Goal: Task Accomplishment & Management: Use online tool/utility

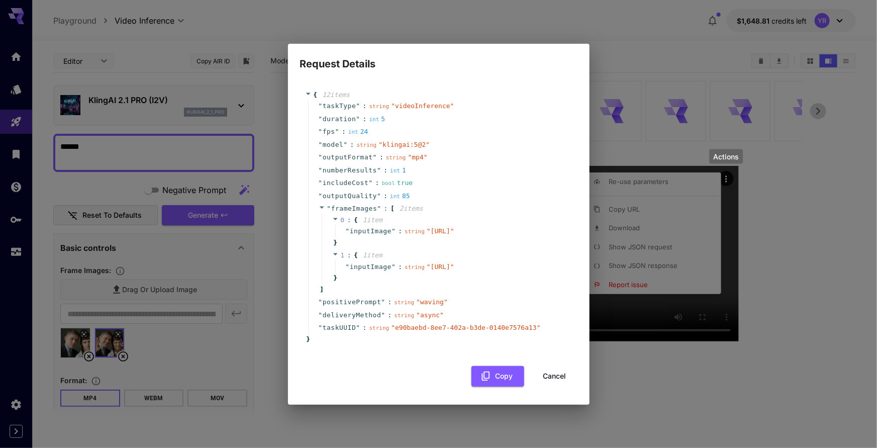
scroll to position [29, 0]
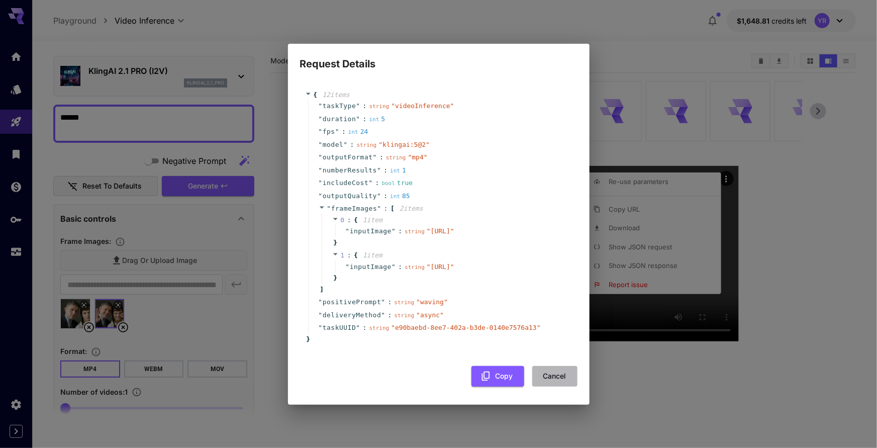
click at [549, 387] on button "Cancel" at bounding box center [554, 376] width 45 height 21
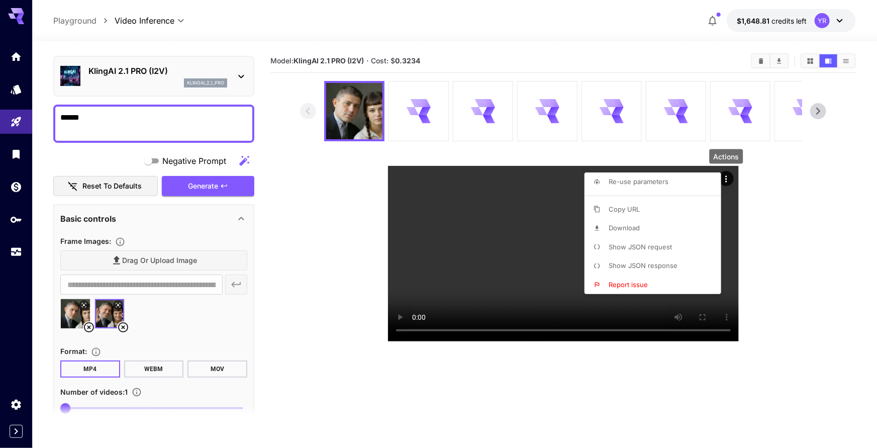
click at [12, 262] on div at bounding box center [438, 224] width 877 height 448
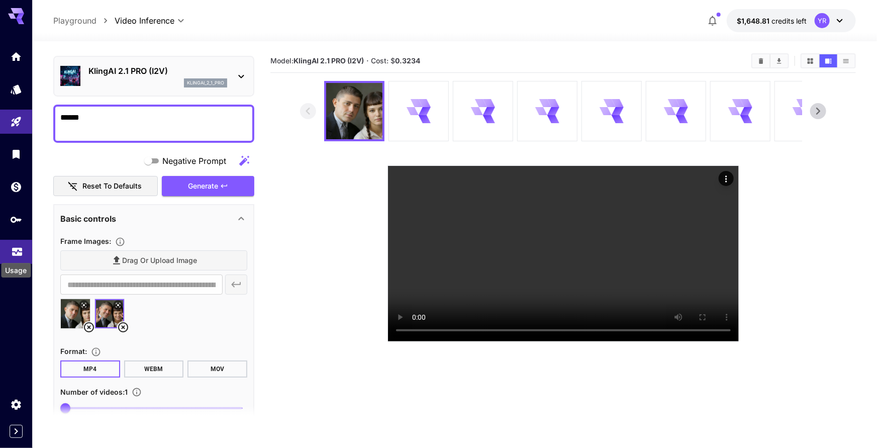
drag, startPoint x: 15, startPoint y: 253, endPoint x: 22, endPoint y: 252, distance: 6.6
click at [15, 253] on icon "Usage" at bounding box center [17, 250] width 10 height 5
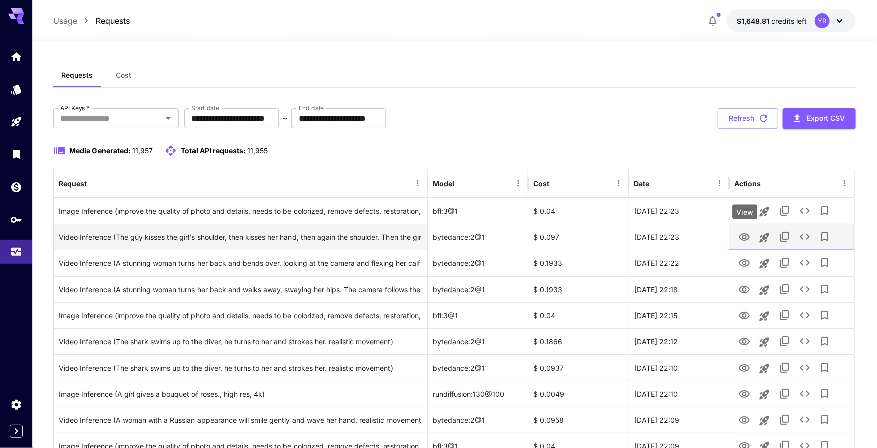
click at [747, 239] on icon "View" at bounding box center [744, 237] width 11 height 8
click at [803, 237] on icon "See details" at bounding box center [805, 237] width 12 height 12
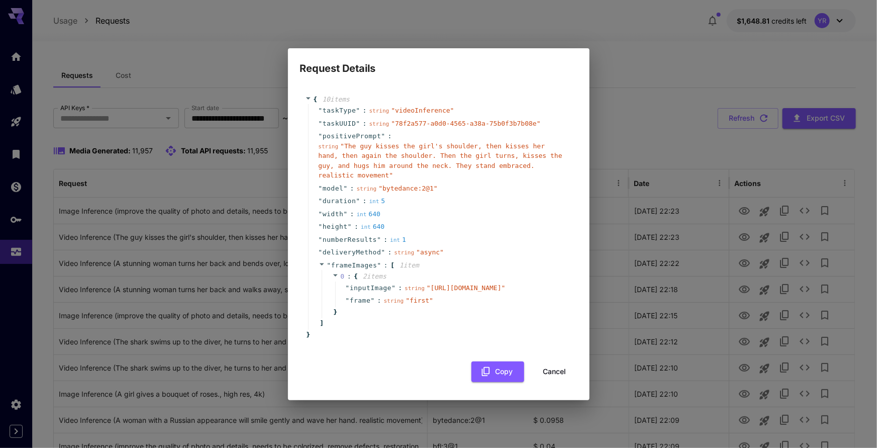
click at [549, 381] on button "Cancel" at bounding box center [554, 371] width 45 height 21
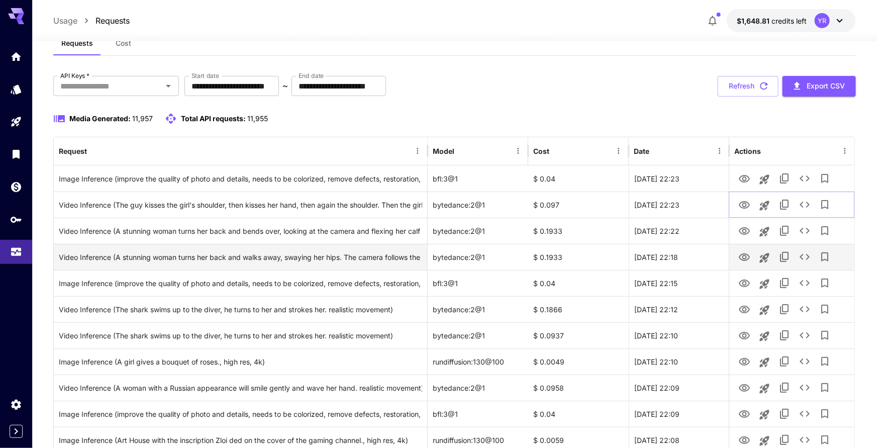
scroll to position [33, 0]
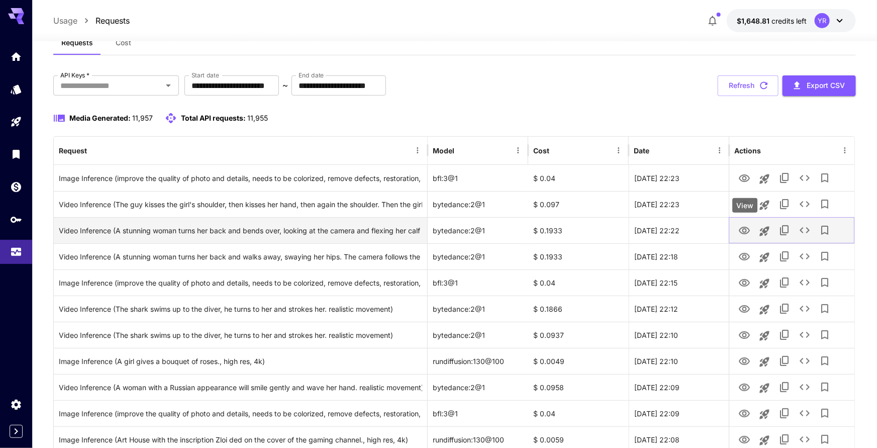
click at [752, 234] on button "View" at bounding box center [744, 230] width 20 height 21
click at [743, 233] on icon "View" at bounding box center [744, 231] width 11 height 8
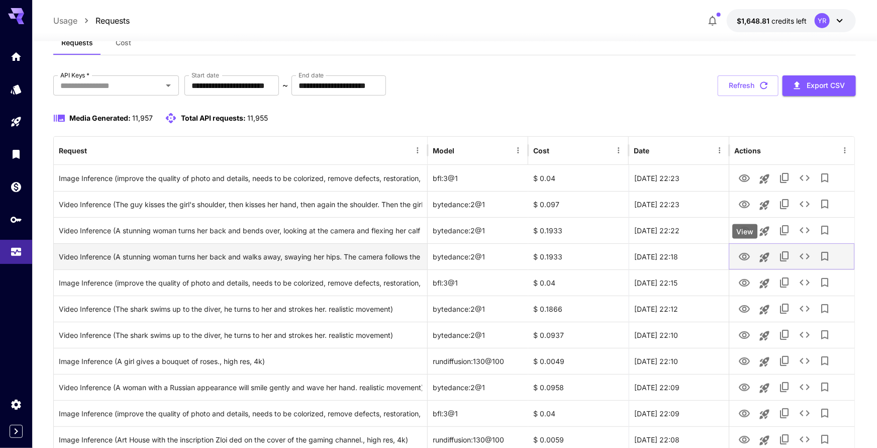
click at [739, 255] on icon "View" at bounding box center [744, 257] width 12 height 12
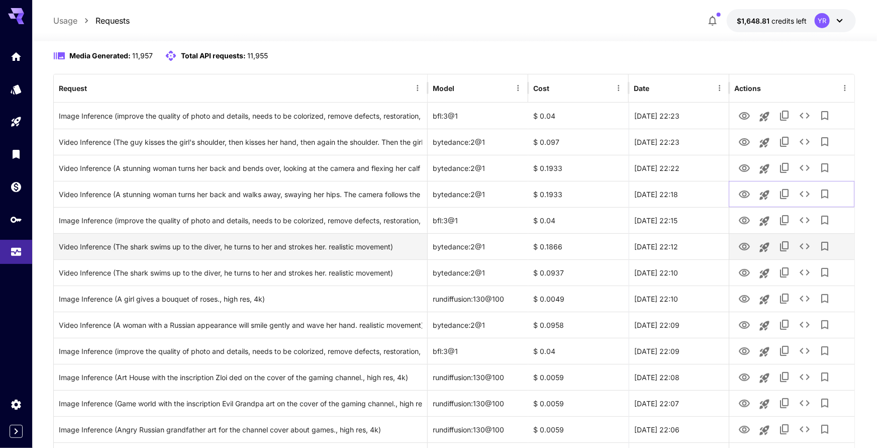
scroll to position [97, 0]
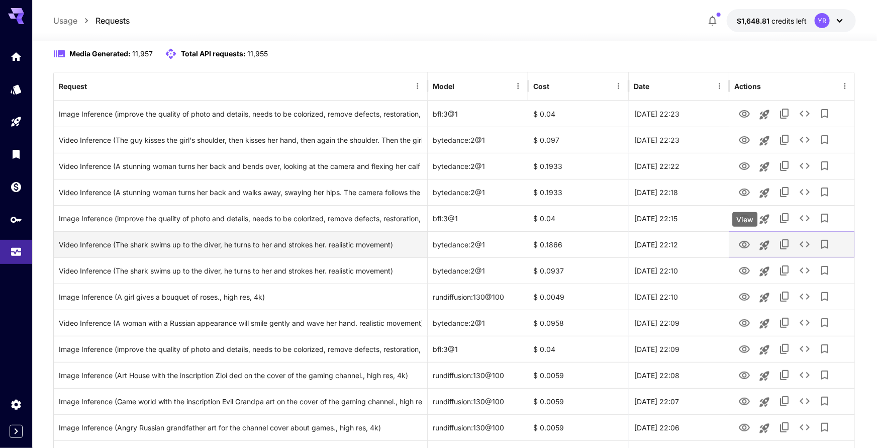
click at [743, 245] on icon "View" at bounding box center [744, 245] width 11 height 8
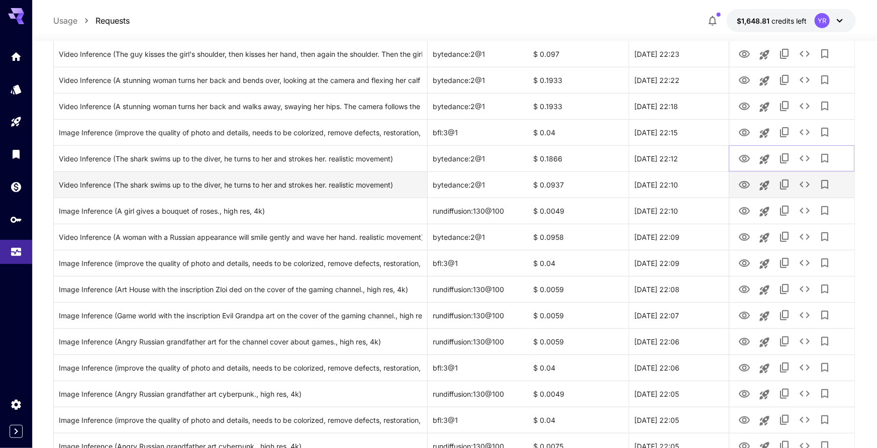
scroll to position [185, 0]
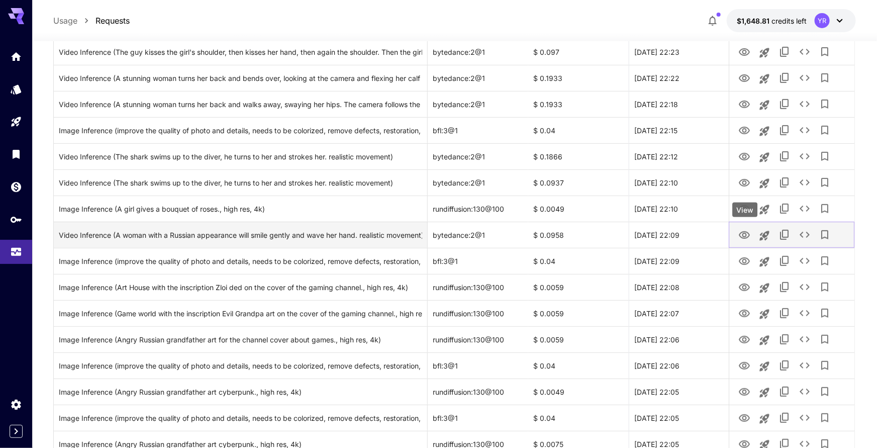
click at [739, 232] on icon "View" at bounding box center [744, 235] width 12 height 12
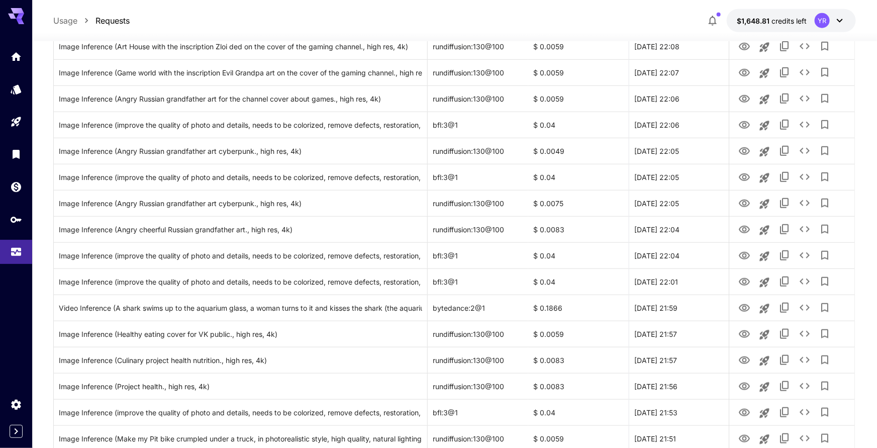
scroll to position [626, 0]
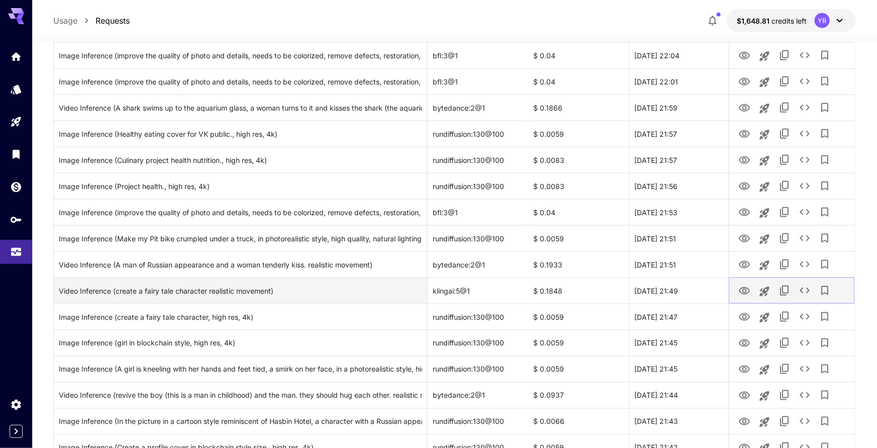
click at [739, 290] on icon "View" at bounding box center [744, 291] width 11 height 8
